Goal: Information Seeking & Learning: Learn about a topic

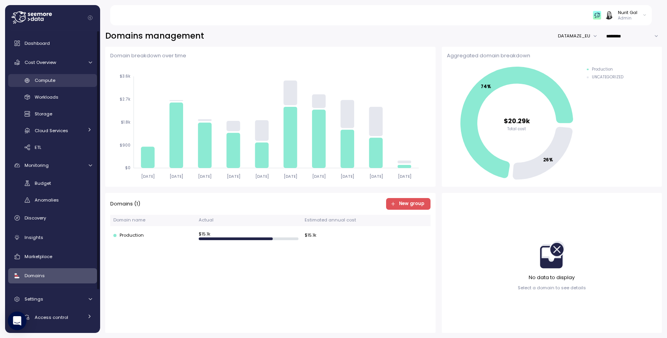
click at [46, 82] on span "Compute" at bounding box center [45, 80] width 21 height 6
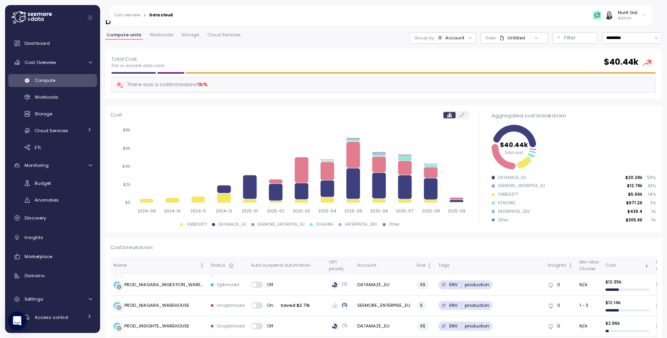
scroll to position [35, 0]
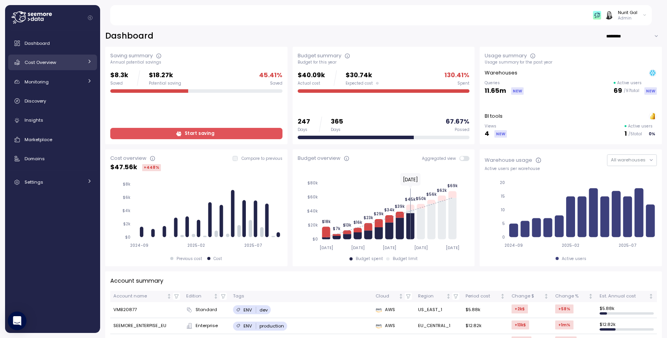
click at [54, 58] on link "Cost Overview" at bounding box center [52, 63] width 89 height 16
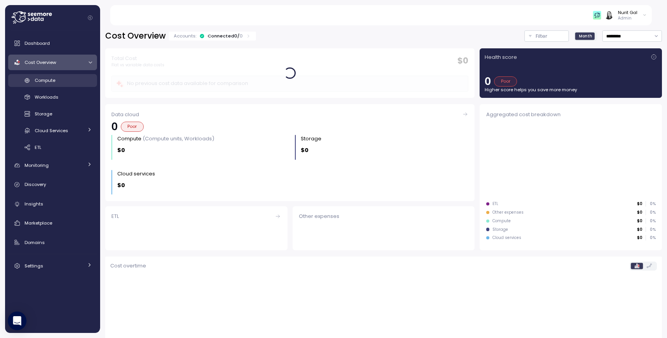
click at [59, 83] on div "Compute" at bounding box center [63, 80] width 57 height 8
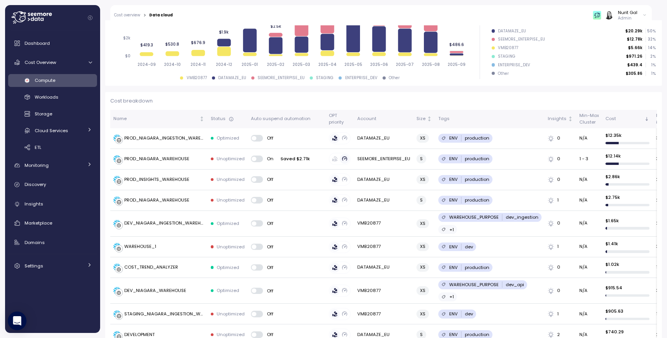
scroll to position [160, 0]
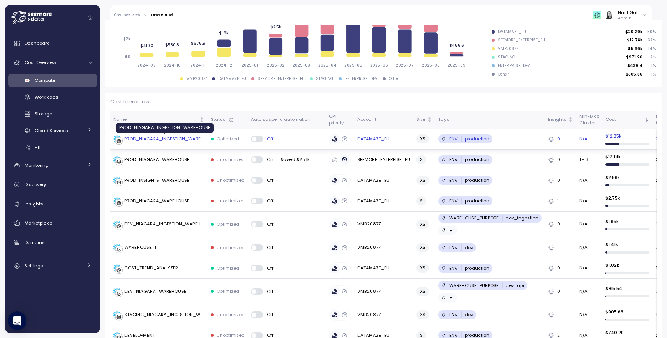
click at [184, 136] on div "PROD_NIAGARA_INGESTION_WAREHOUSE" at bounding box center [164, 139] width 80 height 7
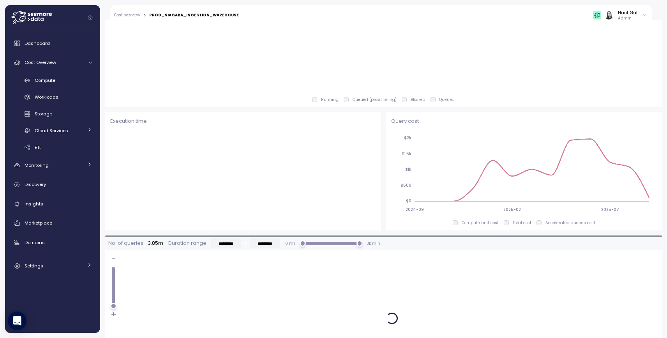
scroll to position [390, 0]
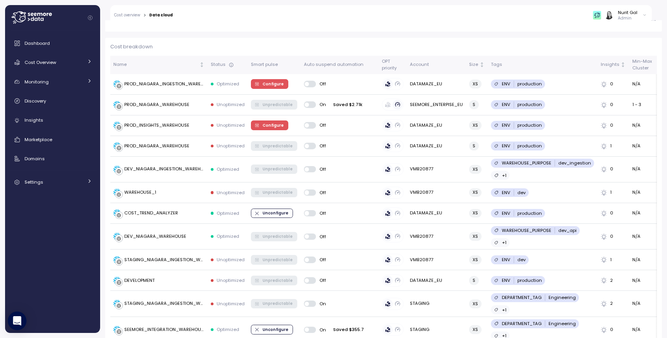
scroll to position [215, 0]
